Goal: Find specific page/section: Find specific page/section

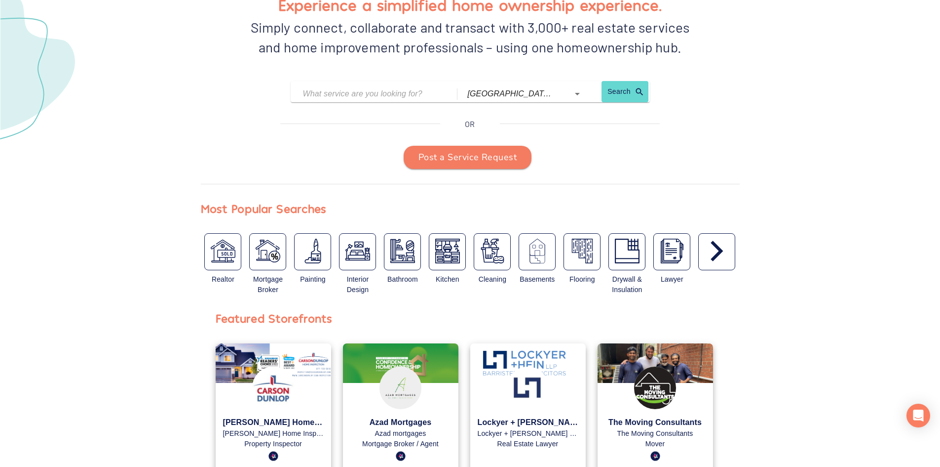
scroll to position [148, 0]
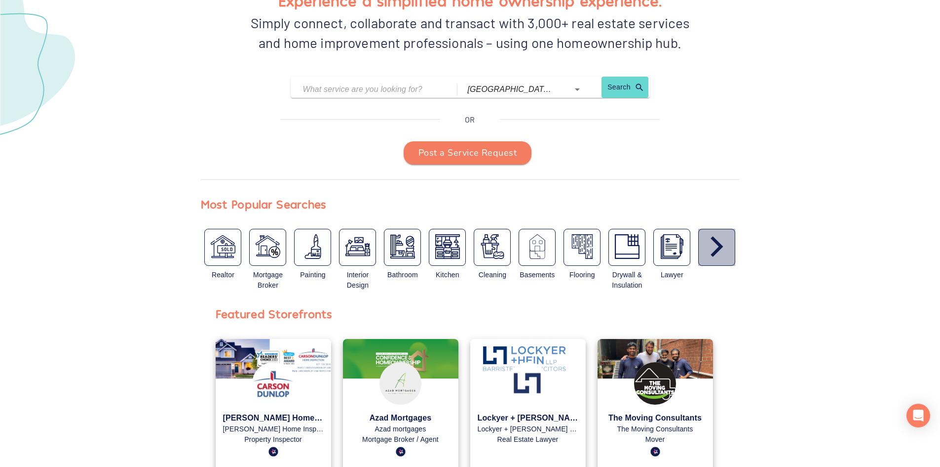
click at [725, 257] on icon "button" at bounding box center [717, 246] width 25 height 25
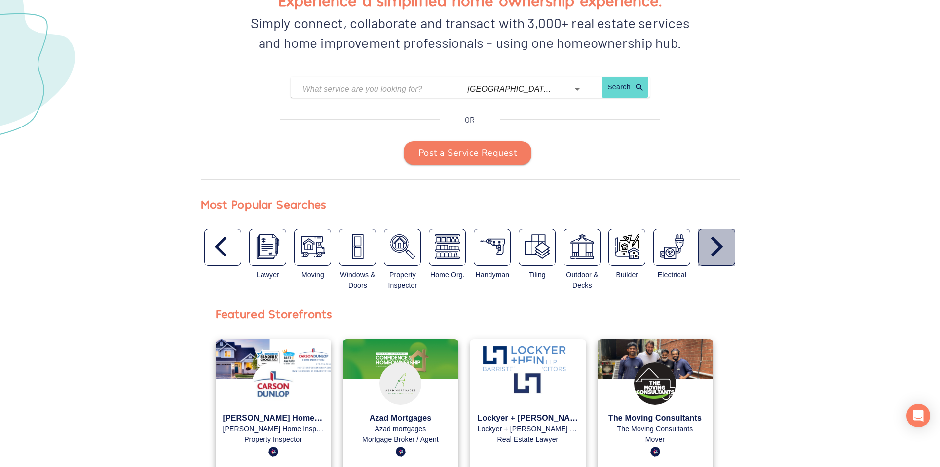
click at [724, 257] on icon "button" at bounding box center [717, 246] width 25 height 25
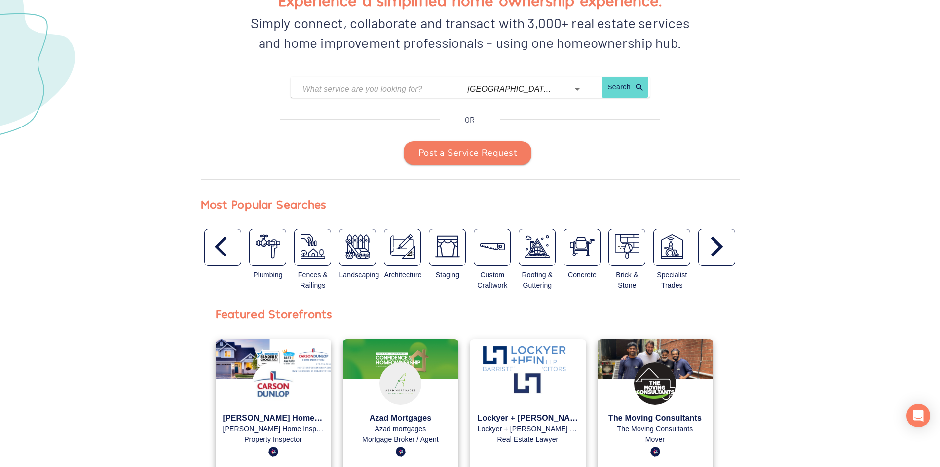
click at [724, 257] on icon "button" at bounding box center [717, 246] width 25 height 25
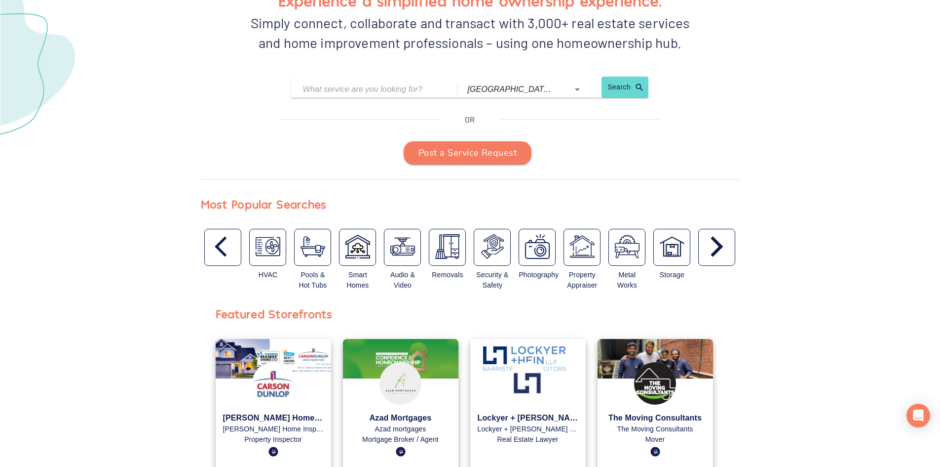
click at [724, 257] on icon "button" at bounding box center [717, 246] width 25 height 25
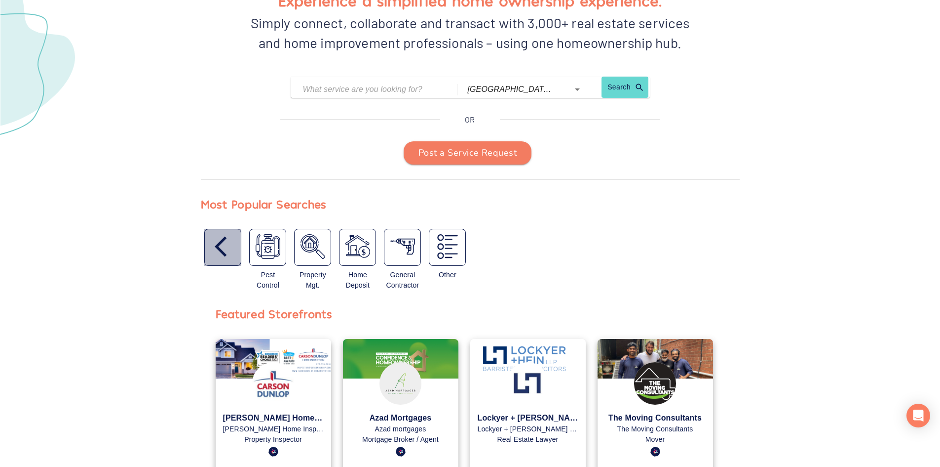
click at [207, 243] on div "button" at bounding box center [222, 247] width 37 height 37
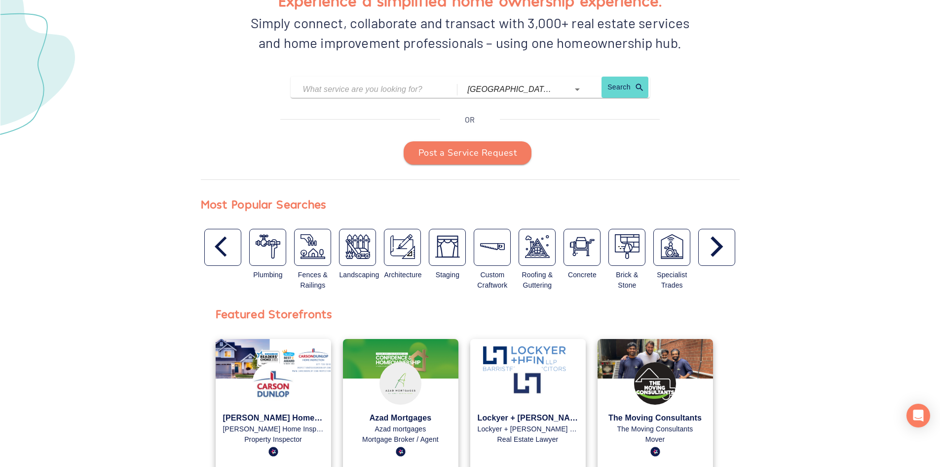
click at [207, 243] on div "button" at bounding box center [222, 247] width 37 height 37
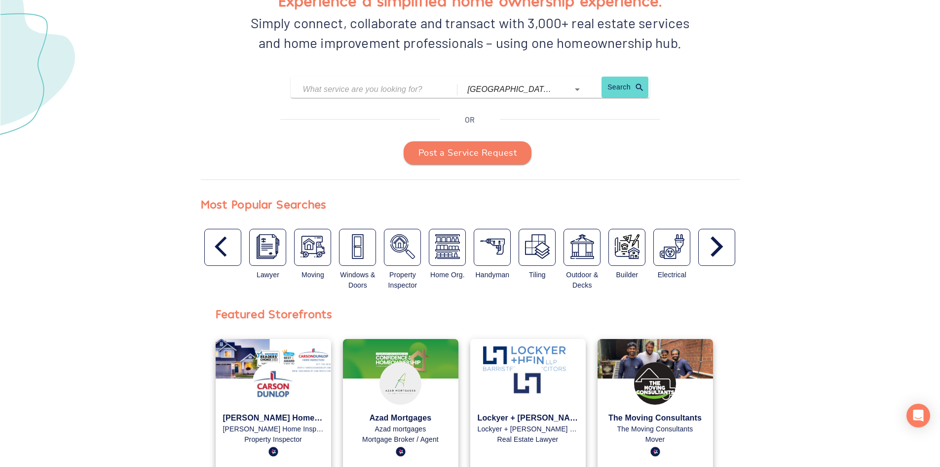
click at [207, 243] on div "button" at bounding box center [222, 247] width 37 height 37
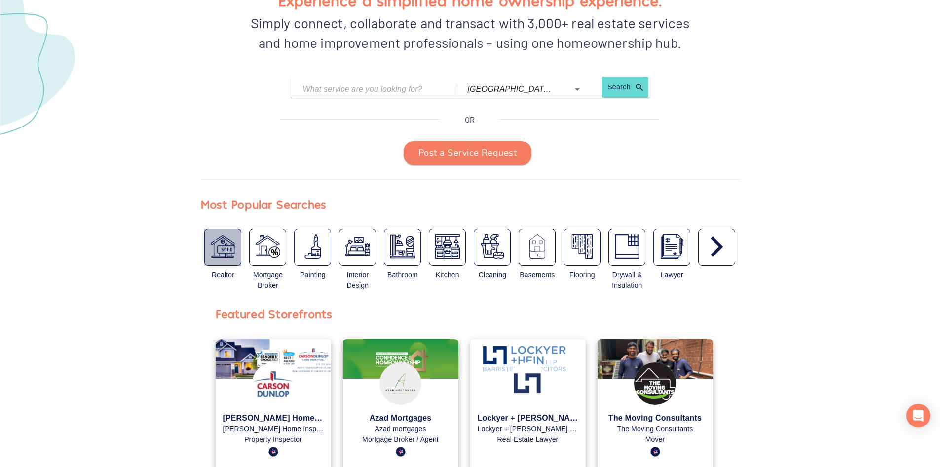
click at [207, 243] on div "button" at bounding box center [222, 247] width 37 height 37
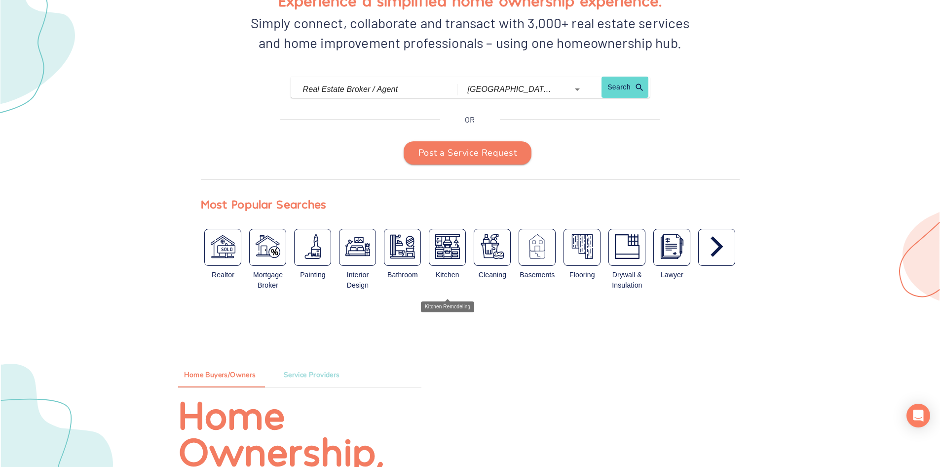
click at [448, 256] on img "button" at bounding box center [447, 246] width 25 height 25
type input "Kitchen Remodeling"
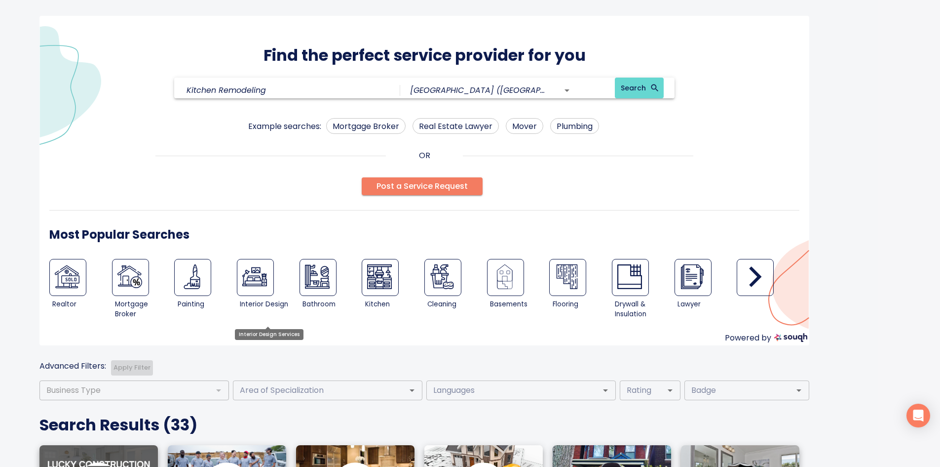
click at [261, 275] on img at bounding box center [254, 276] width 25 height 25
type input "Interior Design Services"
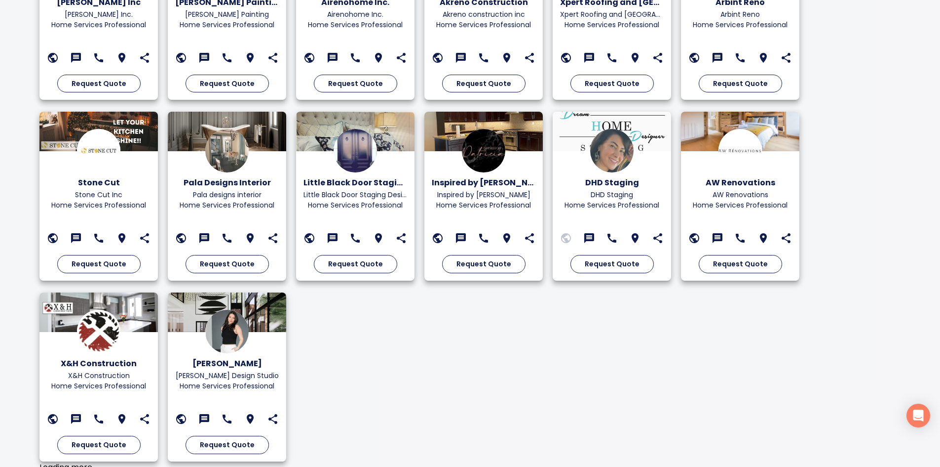
scroll to position [1056, 0]
